Goal: Task Accomplishment & Management: Manage account settings

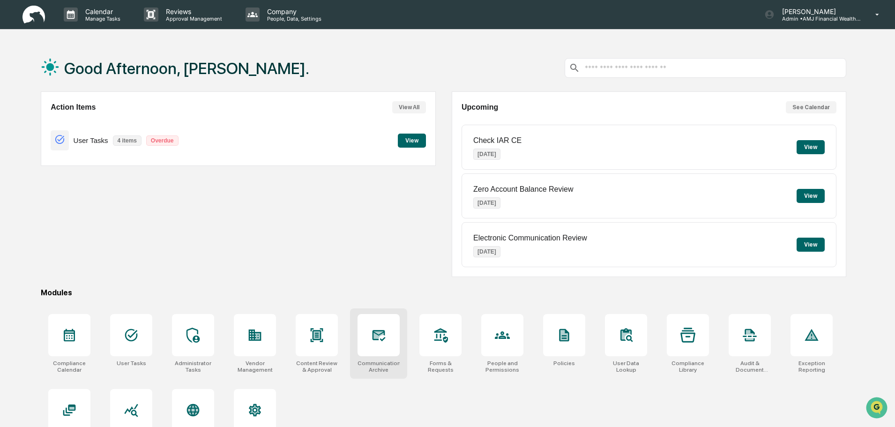
click at [376, 335] on icon at bounding box center [379, 334] width 10 height 7
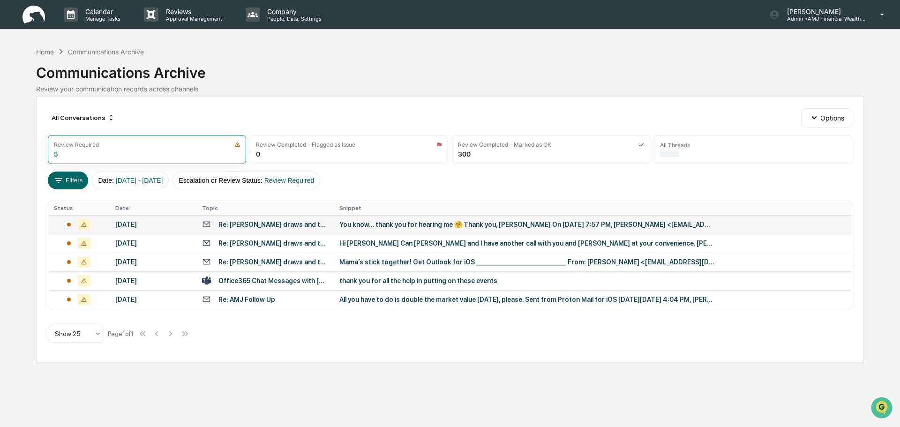
click at [127, 223] on div "[DATE]" at bounding box center [152, 224] width 75 height 7
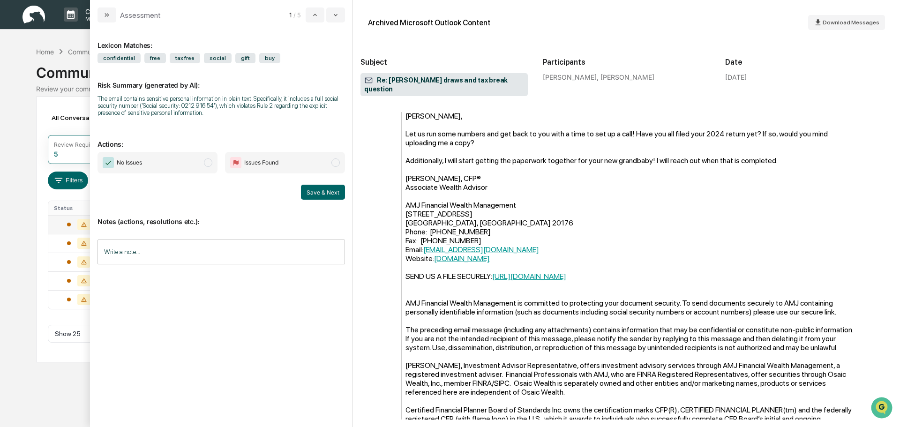
scroll to position [984, 0]
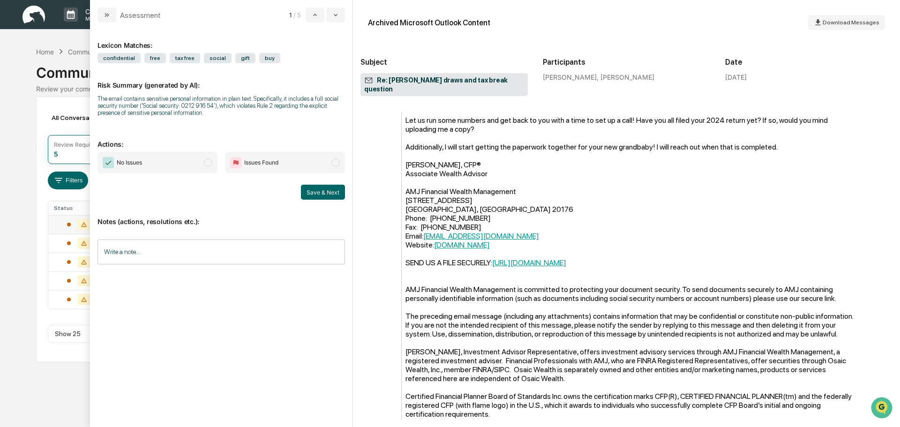
click at [170, 252] on input "Write a note..." at bounding box center [220, 251] width 247 height 25
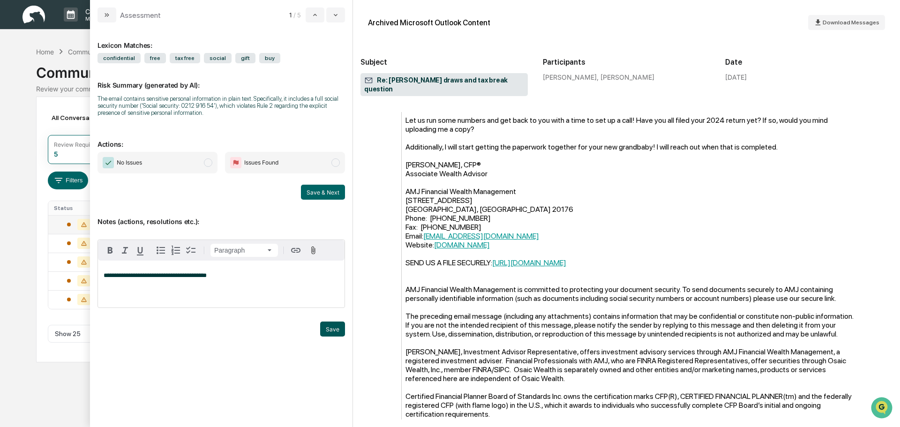
click at [332, 325] on button "Save" at bounding box center [332, 328] width 25 height 15
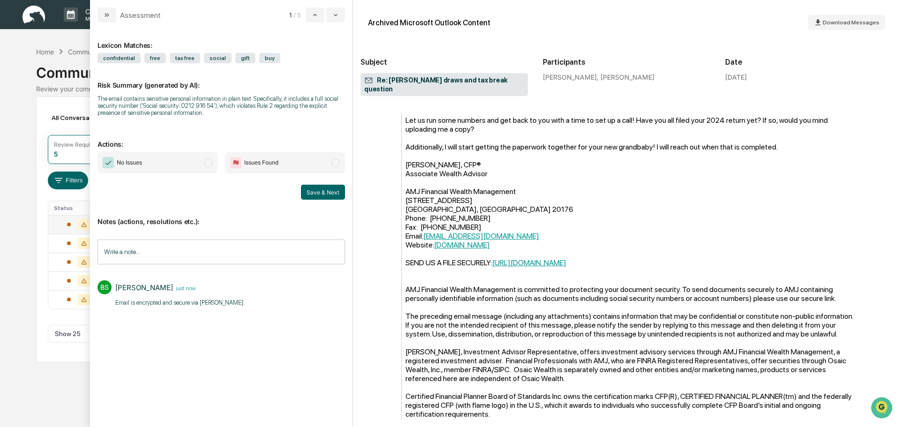
click at [204, 163] on span "modal" at bounding box center [208, 162] width 8 height 8
click at [320, 195] on button "Save & Next" at bounding box center [323, 192] width 44 height 15
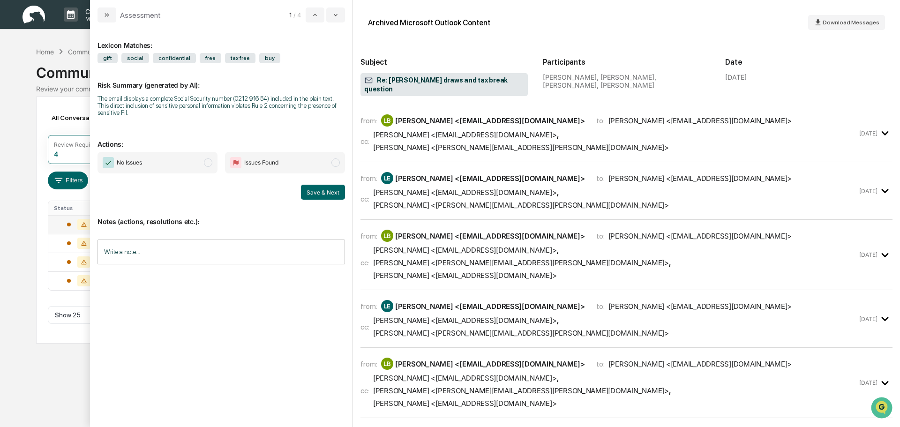
click at [32, 216] on div "Calendar Manage Tasks Reviews Approval Management Company People, Data, Setting…" at bounding box center [450, 213] width 900 height 427
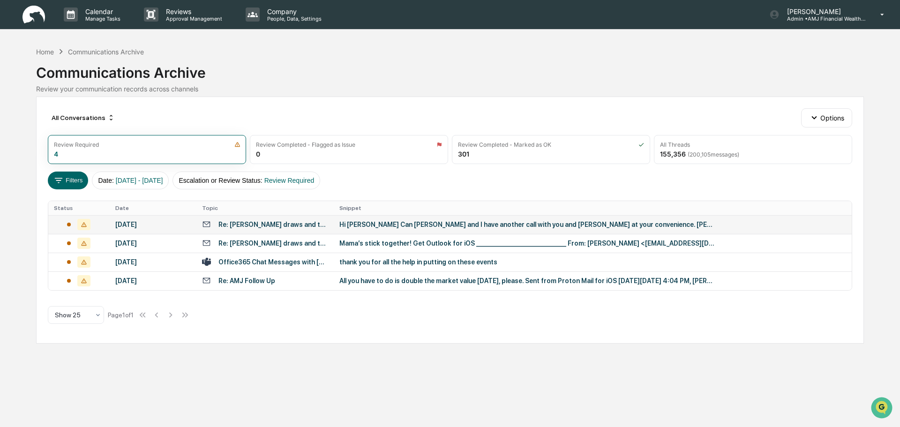
click at [149, 225] on div "August 29, 2025" at bounding box center [152, 224] width 75 height 7
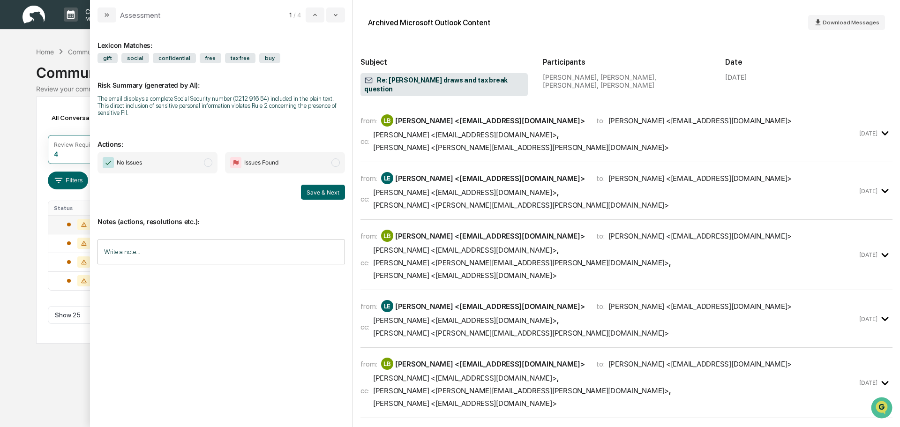
click at [153, 253] on input "Write a note..." at bounding box center [220, 251] width 247 height 25
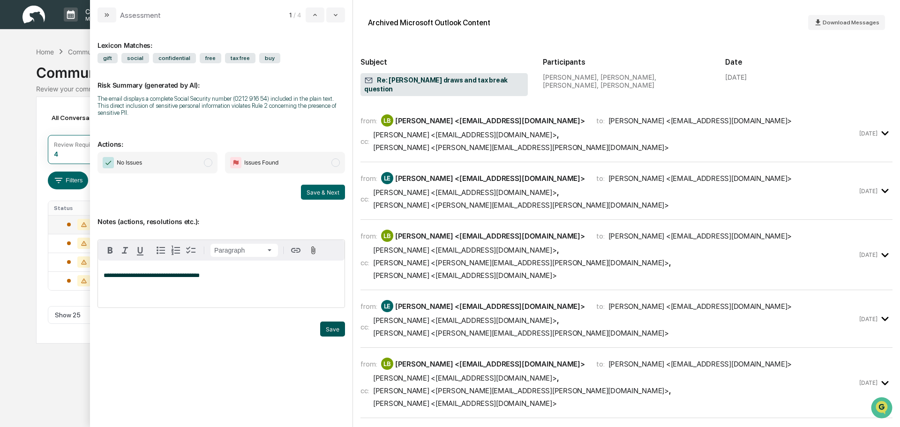
click at [331, 329] on button "Save" at bounding box center [332, 328] width 25 height 15
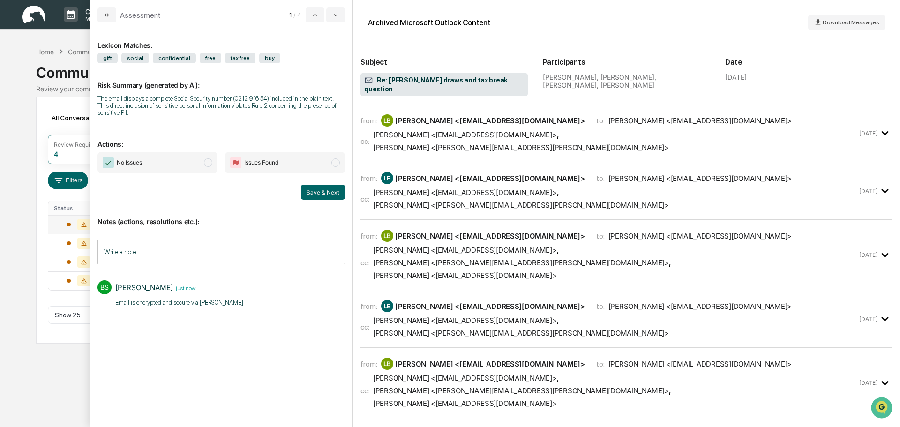
click at [209, 164] on span "modal" at bounding box center [208, 162] width 8 height 8
click at [330, 189] on button "Save & Next" at bounding box center [323, 192] width 44 height 15
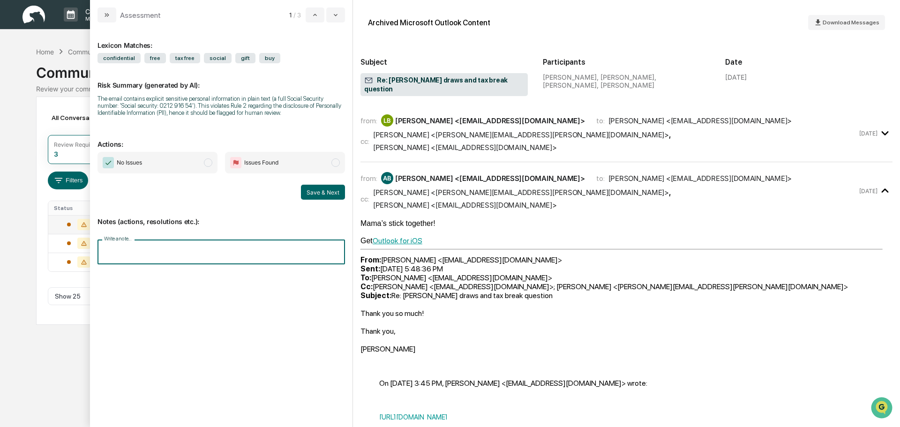
click at [155, 248] on input "Write a note..." at bounding box center [220, 251] width 247 height 25
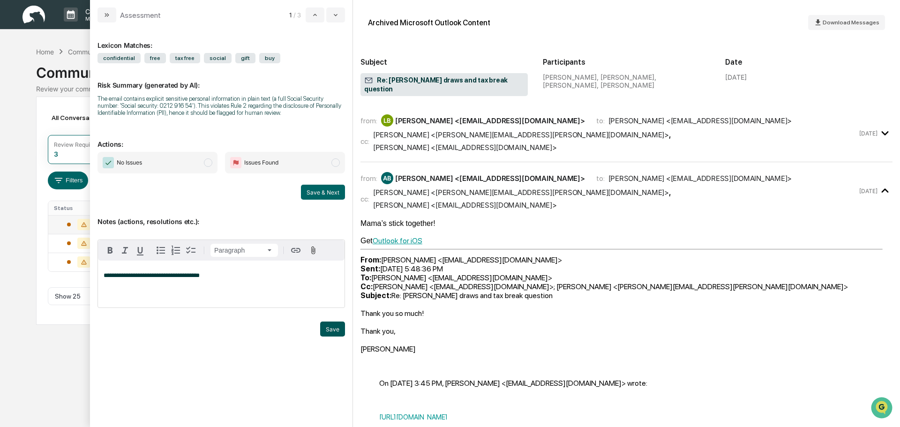
click at [326, 325] on button "Save" at bounding box center [332, 328] width 25 height 15
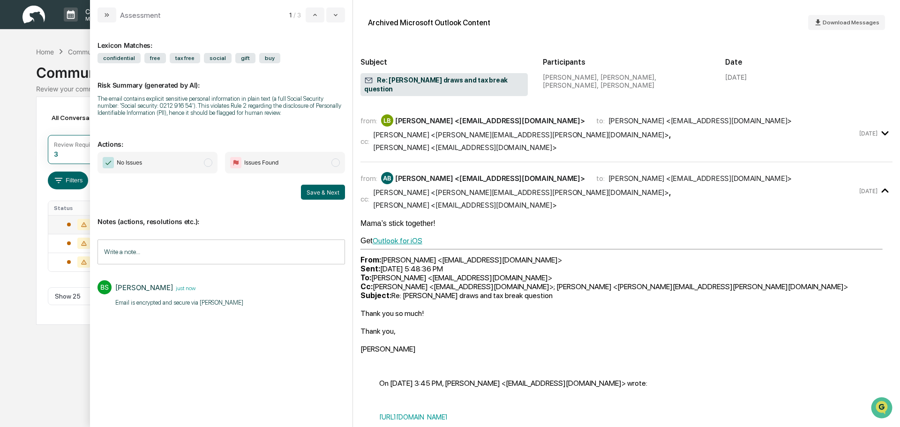
click at [209, 163] on span "modal" at bounding box center [208, 162] width 8 height 8
click at [328, 192] on button "Save & Next" at bounding box center [323, 192] width 44 height 15
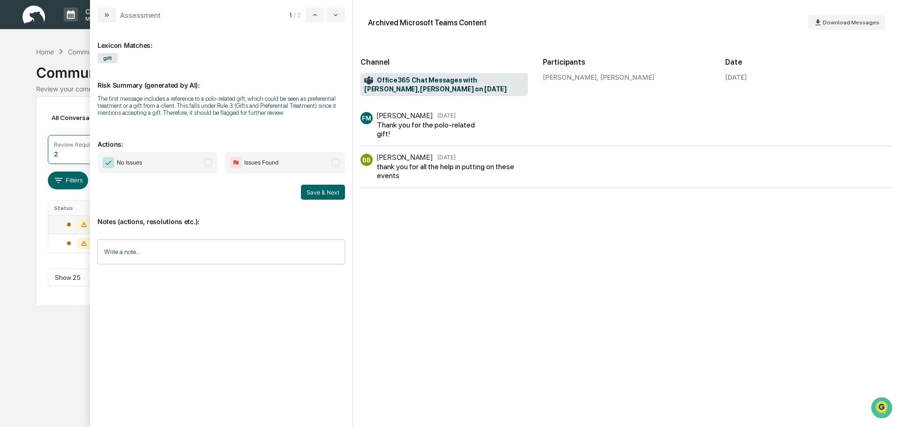
click at [121, 247] on input "Write a note..." at bounding box center [220, 251] width 247 height 25
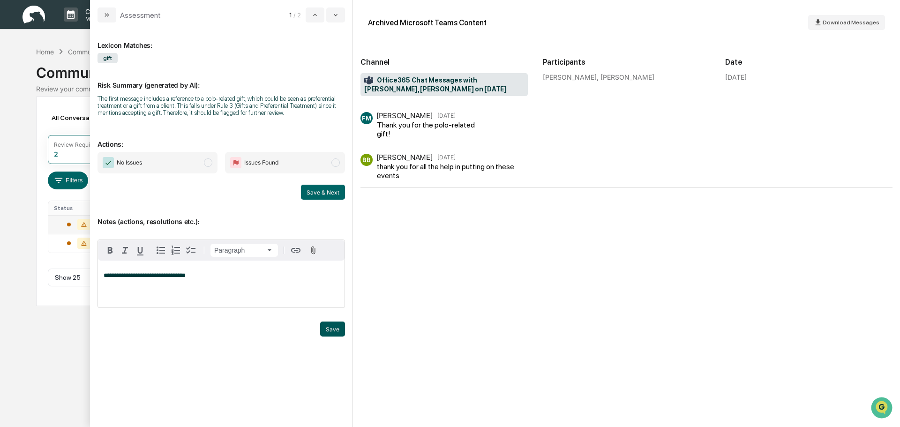
click at [328, 327] on button "Save" at bounding box center [332, 328] width 25 height 15
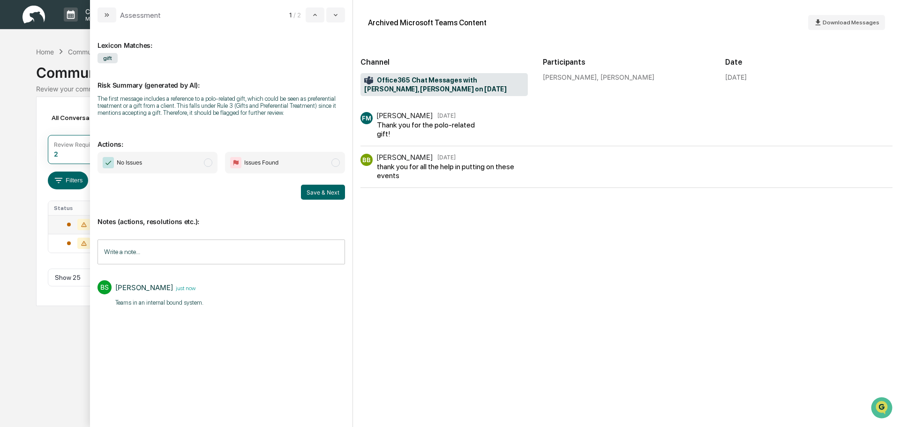
click at [208, 163] on span "modal" at bounding box center [208, 162] width 8 height 8
click at [318, 192] on button "Save & Next" at bounding box center [323, 192] width 44 height 15
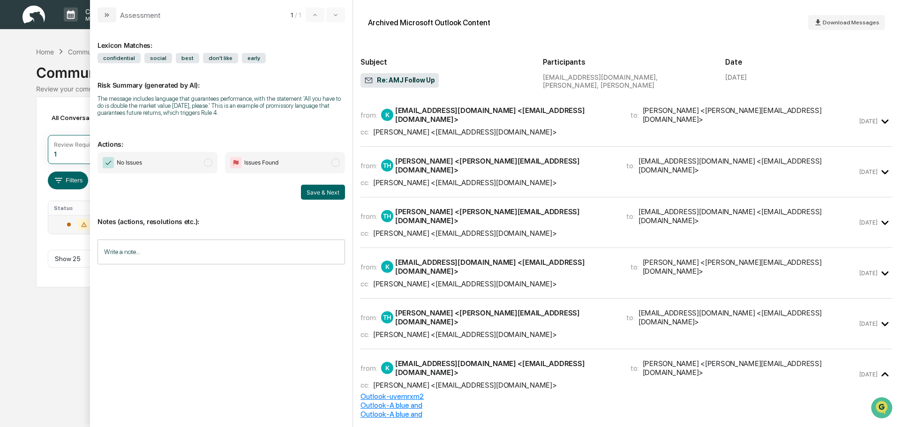
click at [45, 340] on div "Calendar Manage Tasks Reviews Approval Management Company People, Data, Setting…" at bounding box center [450, 213] width 900 height 427
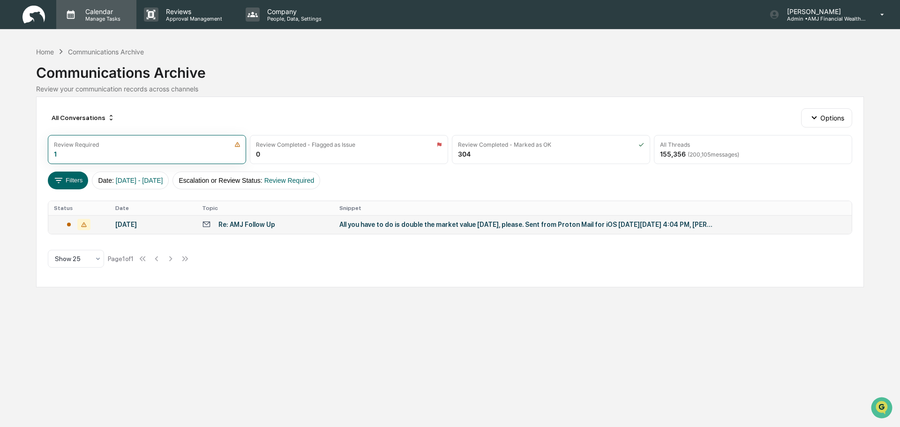
click at [92, 15] on p "Manage Tasks" at bounding box center [101, 18] width 47 height 7
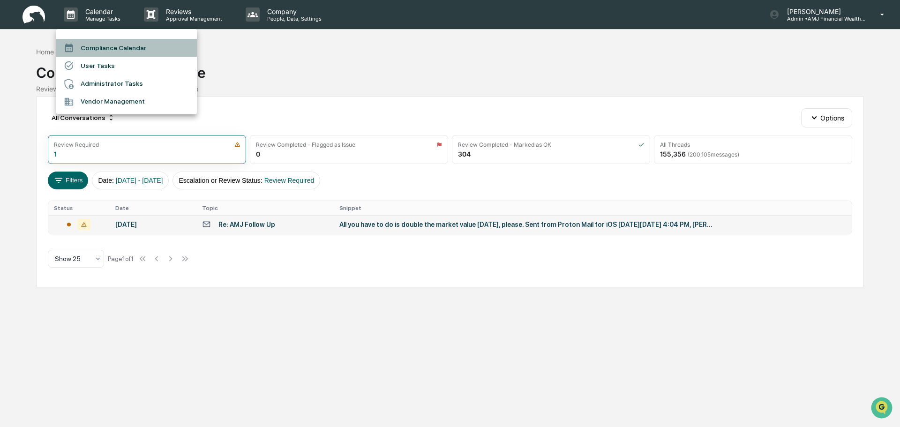
click at [106, 46] on li "Compliance Calendar" at bounding box center [126, 48] width 141 height 18
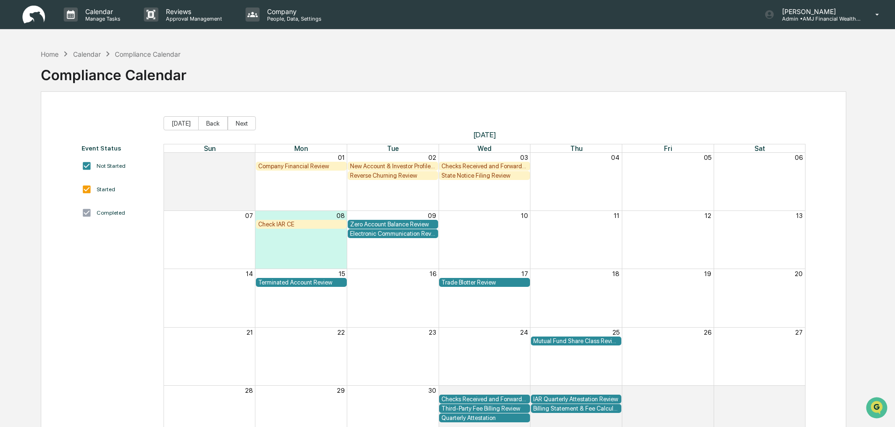
scroll to position [45, 0]
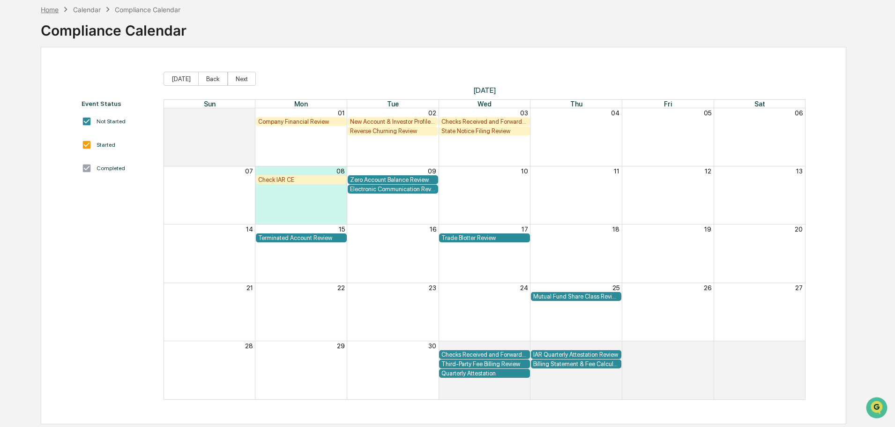
click at [49, 10] on div "Home" at bounding box center [50, 10] width 18 height 8
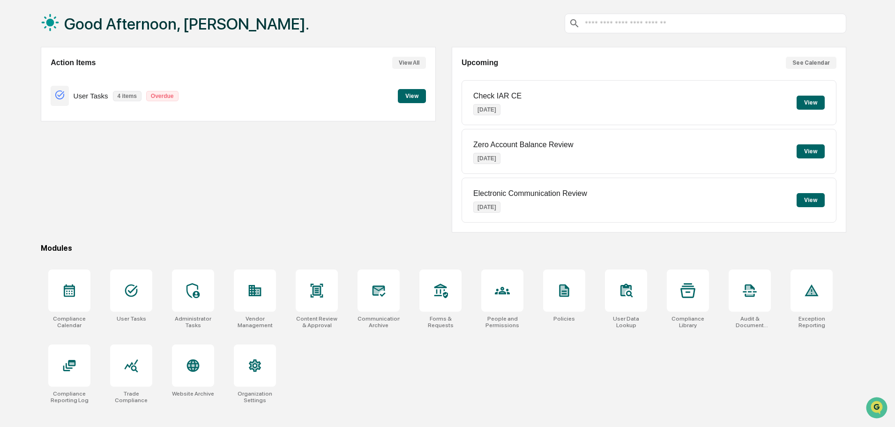
click at [401, 94] on button "View" at bounding box center [412, 96] width 28 height 14
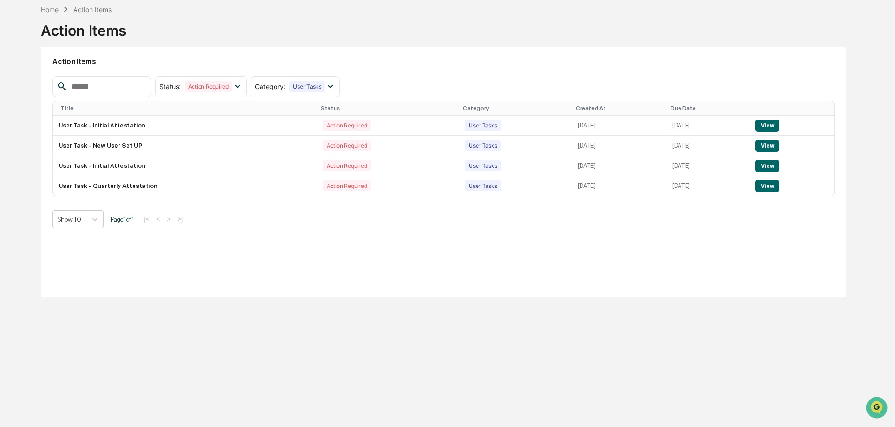
click at [47, 8] on div "Home" at bounding box center [50, 10] width 18 height 8
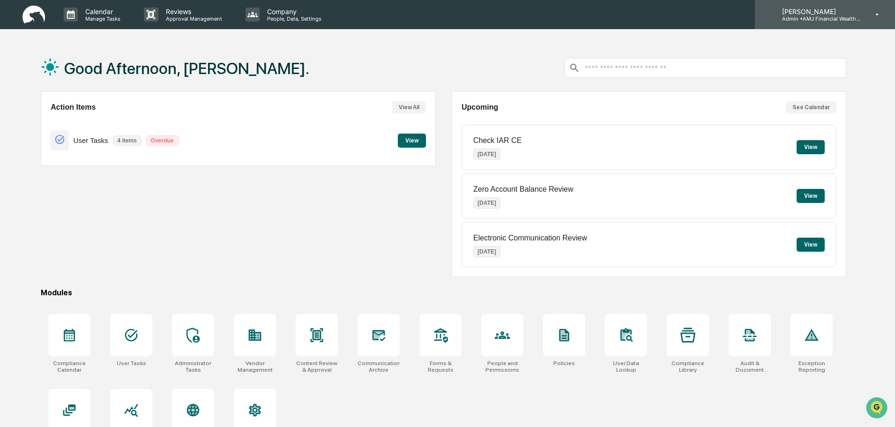
click at [811, 13] on p "[PERSON_NAME]" at bounding box center [818, 11] width 87 height 8
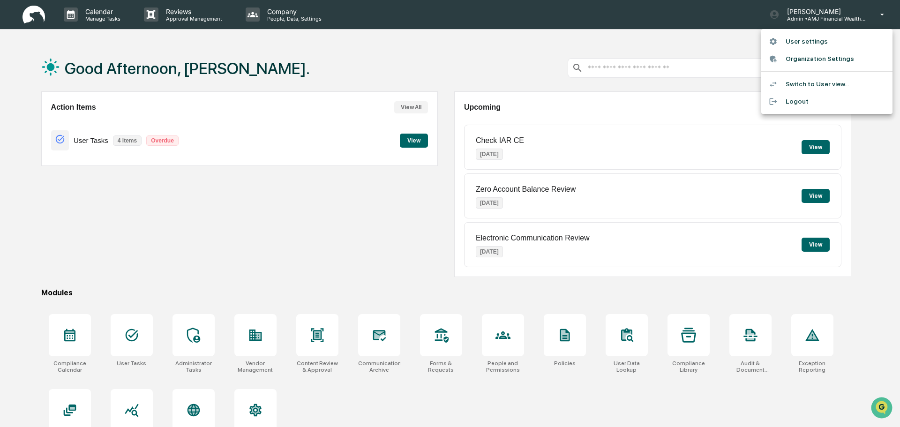
click at [797, 101] on li "Logout" at bounding box center [826, 101] width 131 height 17
